Goal: Navigation & Orientation: Find specific page/section

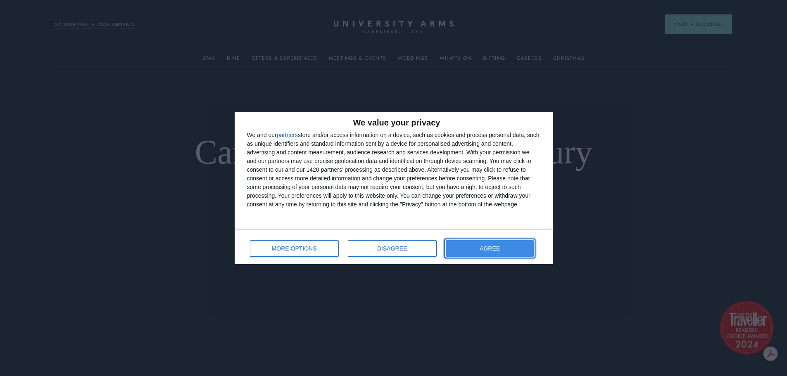
click at [494, 244] on button "AGREE" at bounding box center [490, 248] width 88 height 17
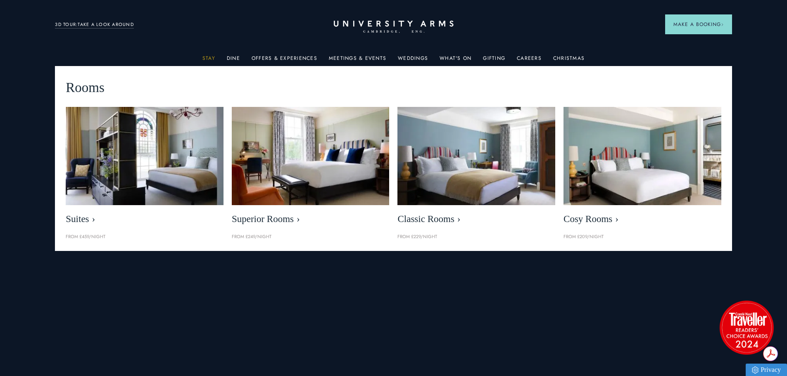
click at [213, 57] on link "Stay" at bounding box center [208, 60] width 13 height 11
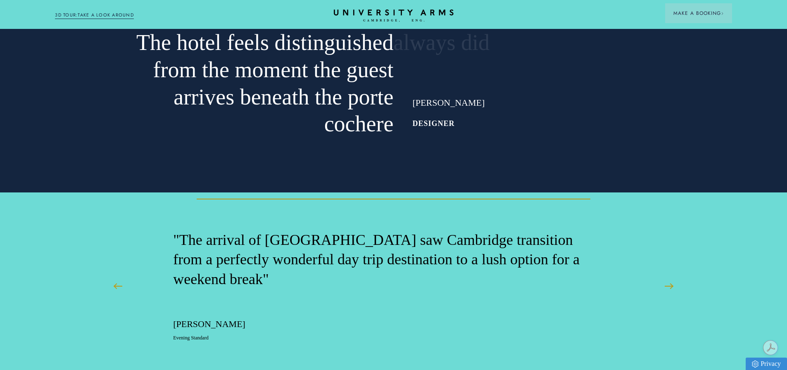
scroll to position [3231, 0]
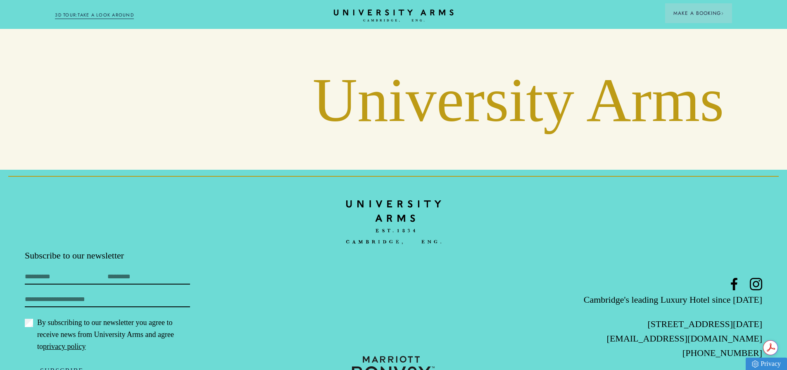
click at [635, 317] on p "[STREET_ADDRESS][DATE]" at bounding box center [639, 324] width 246 height 14
drag, startPoint x: 629, startPoint y: 287, endPoint x: 770, endPoint y: 286, distance: 140.4
click at [770, 286] on footer "Subscribe to our newsletter First Name Last Name Email By subscribing to our ne…" at bounding box center [393, 287] width 787 height 235
copy p "[STREET_ADDRESS][DATE]"
click at [447, 249] on footer "Subscribe to our newsletter First Name Last Name Email By subscribing to our ne…" at bounding box center [393, 287] width 787 height 235
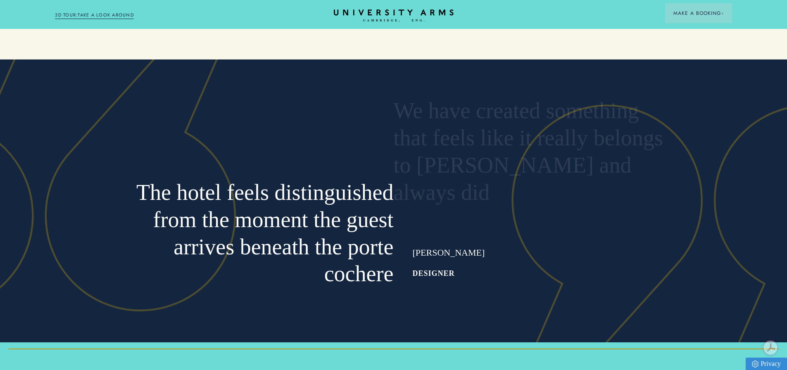
scroll to position [2680, 0]
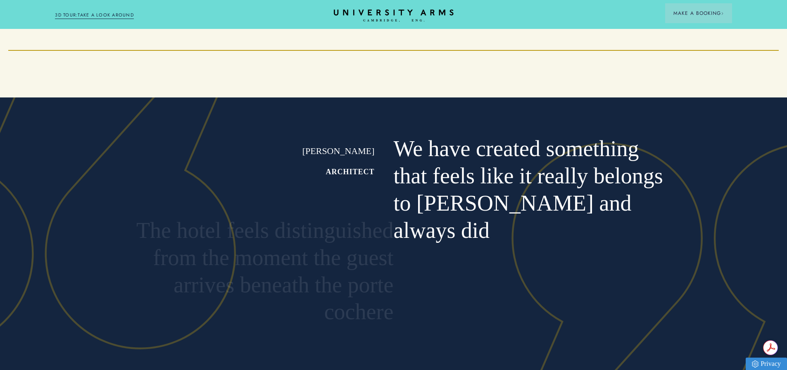
click at [156, 115] on icon at bounding box center [40, 202] width 394 height 294
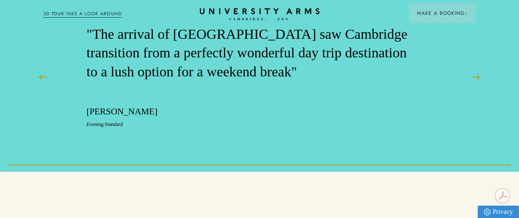
scroll to position [2542, 0]
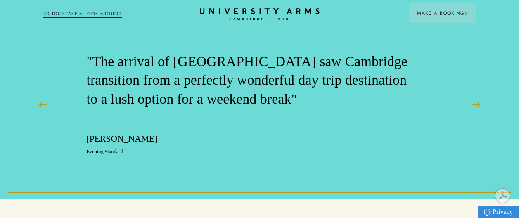
drag, startPoint x: 38, startPoint y: 49, endPoint x: 15, endPoint y: 48, distance: 22.7
click at [38, 49] on div at bounding box center [43, 104] width 87 height 123
